Goal: Use online tool/utility: Utilize a website feature to perform a specific function

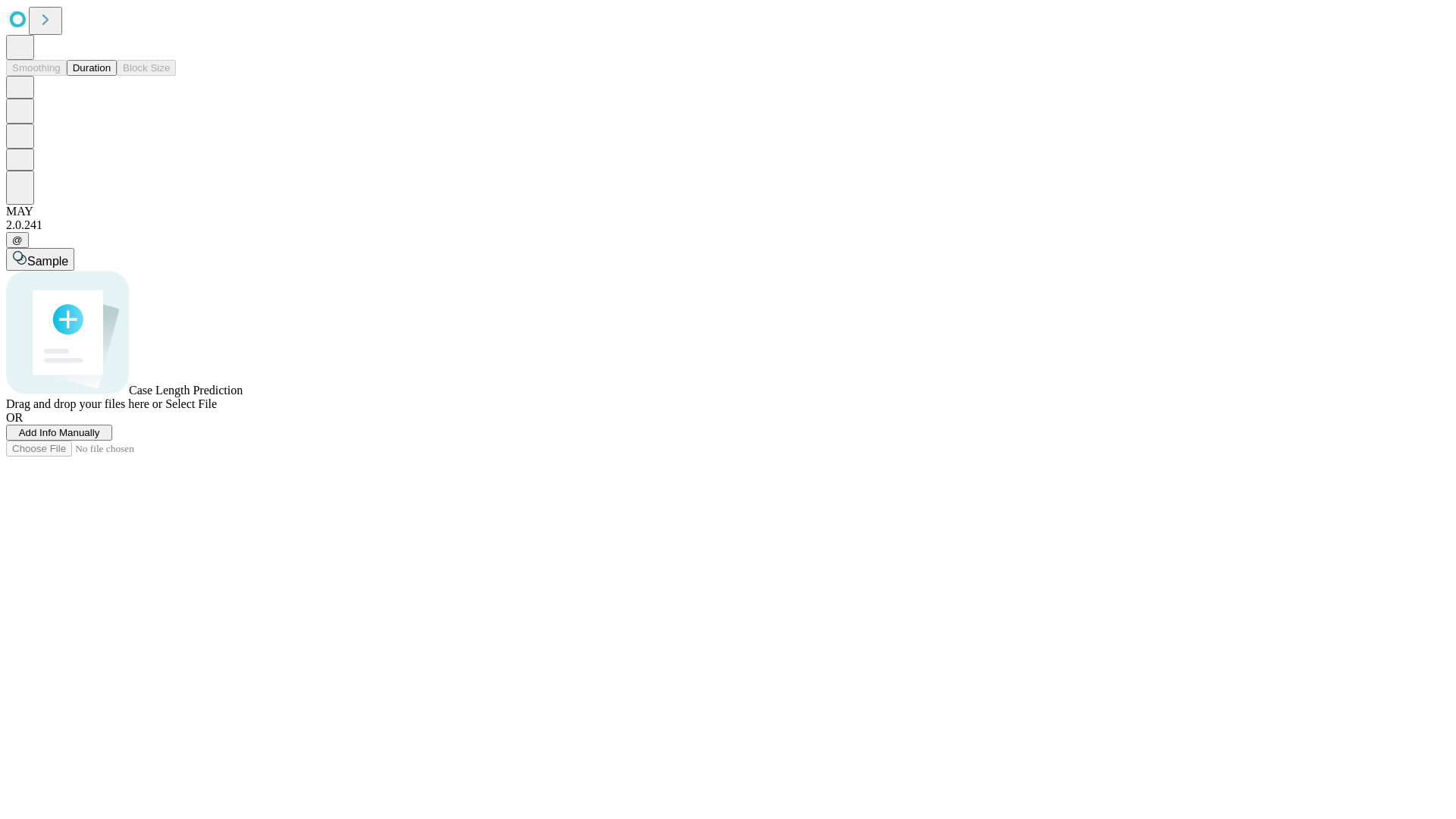
click at [111, 76] on button "Duration" at bounding box center [91, 67] width 50 height 16
click at [217, 410] on span "Select File" at bounding box center [191, 404] width 51 height 13
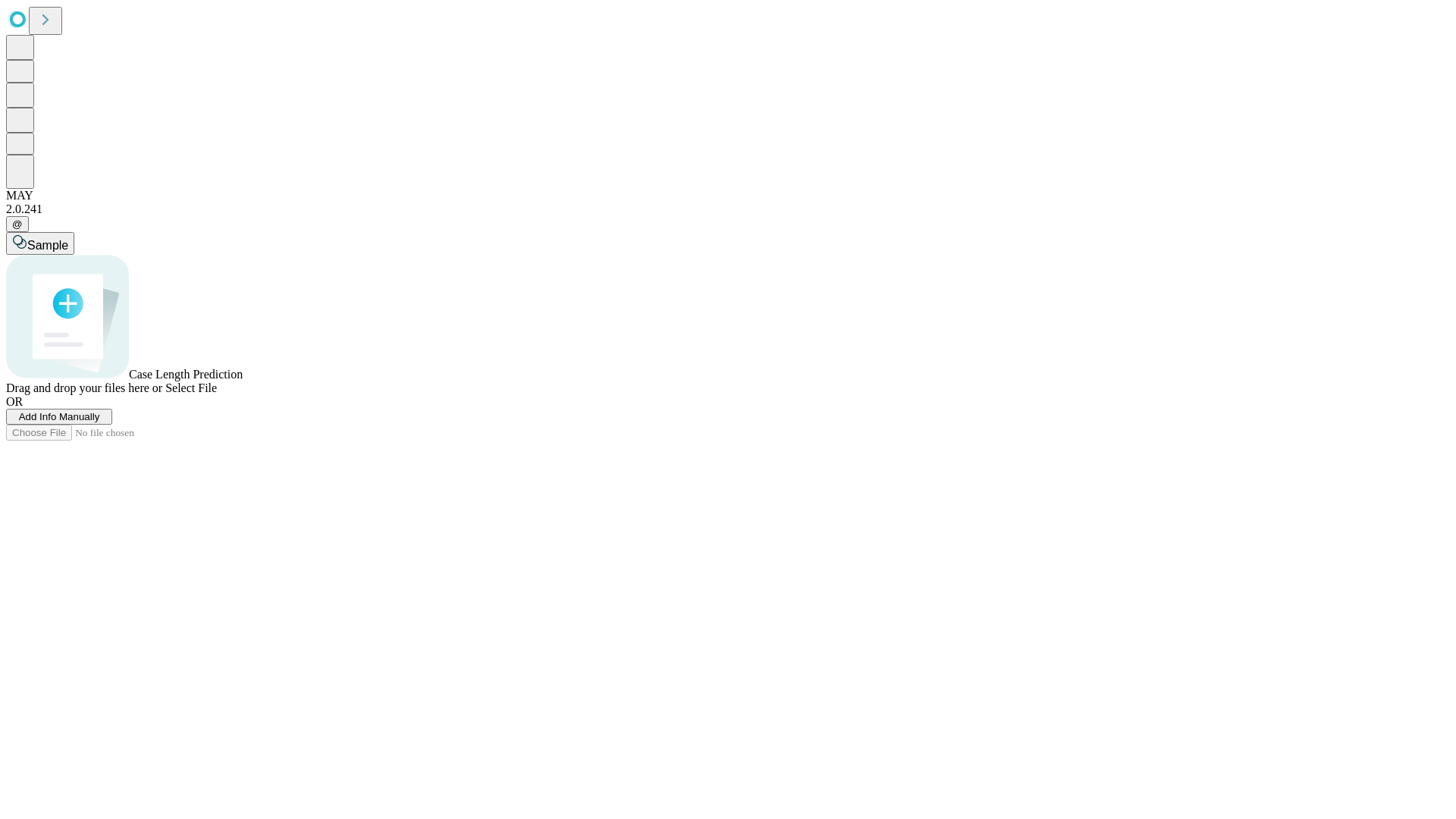
click at [217, 394] on span "Select File" at bounding box center [191, 388] width 51 height 13
